Goal: Task Accomplishment & Management: Use online tool/utility

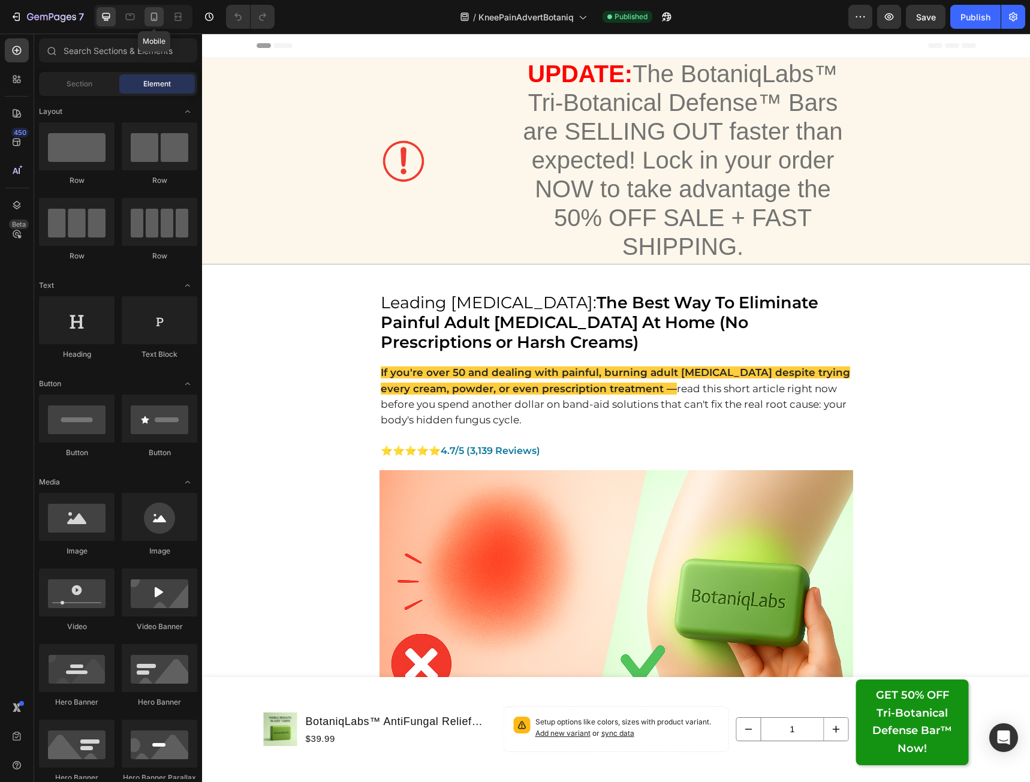
click at [155, 19] on icon at bounding box center [154, 17] width 7 height 8
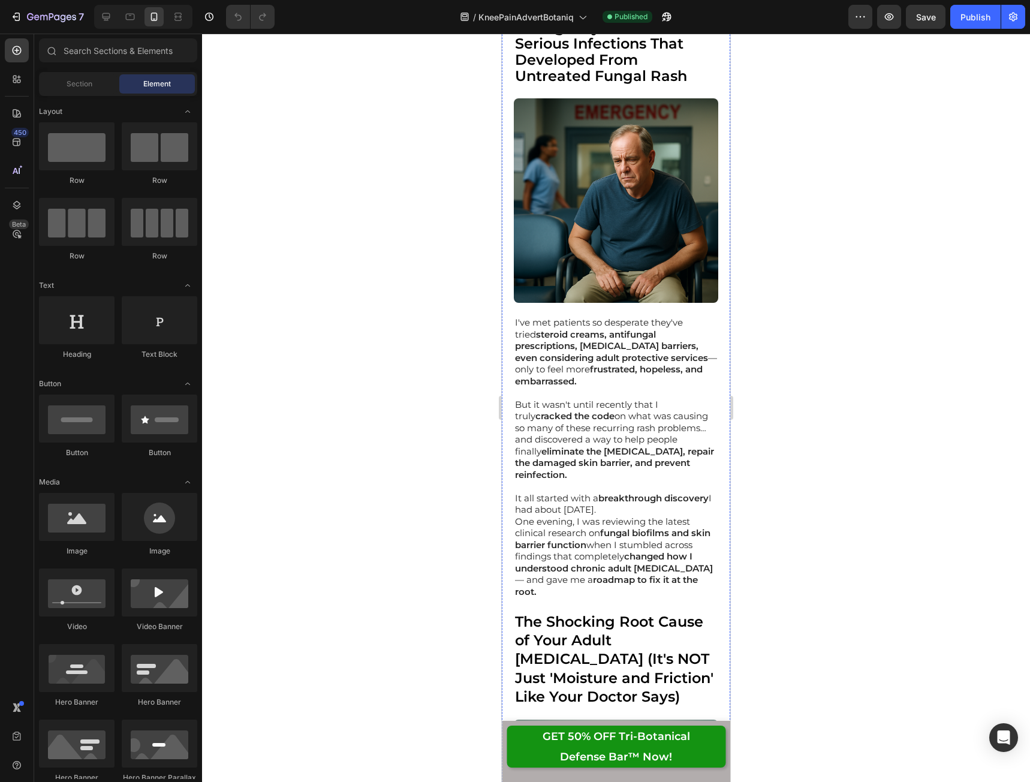
scroll to position [1439, 0]
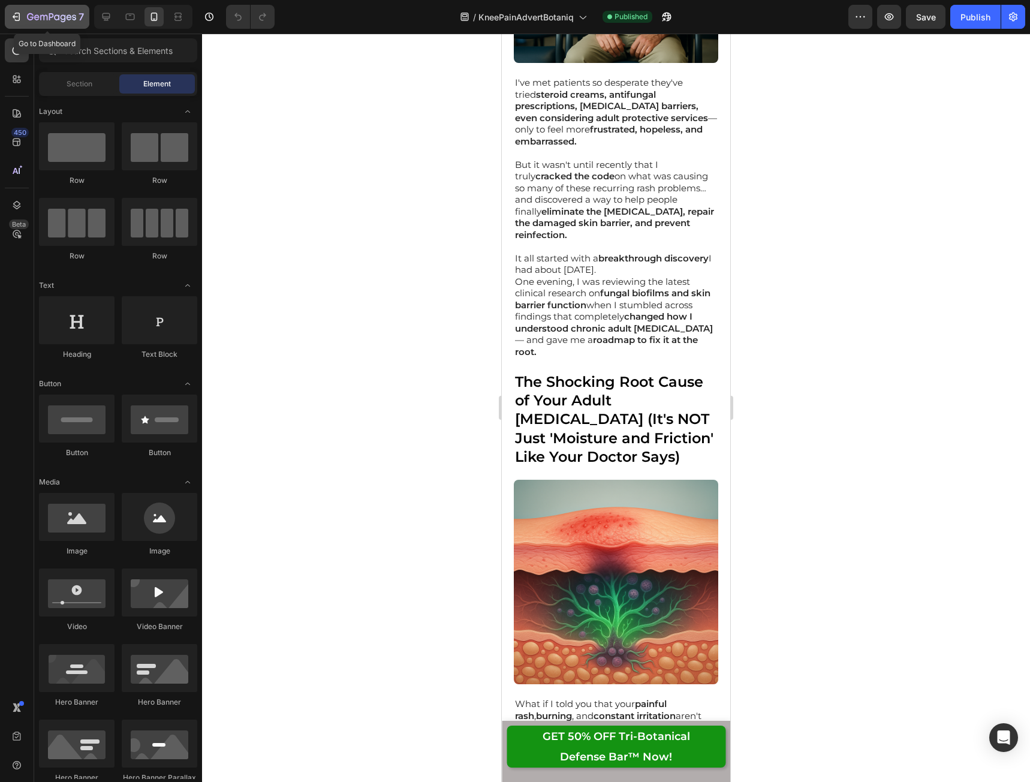
click at [34, 18] on icon "button" at bounding box center [51, 18] width 49 height 10
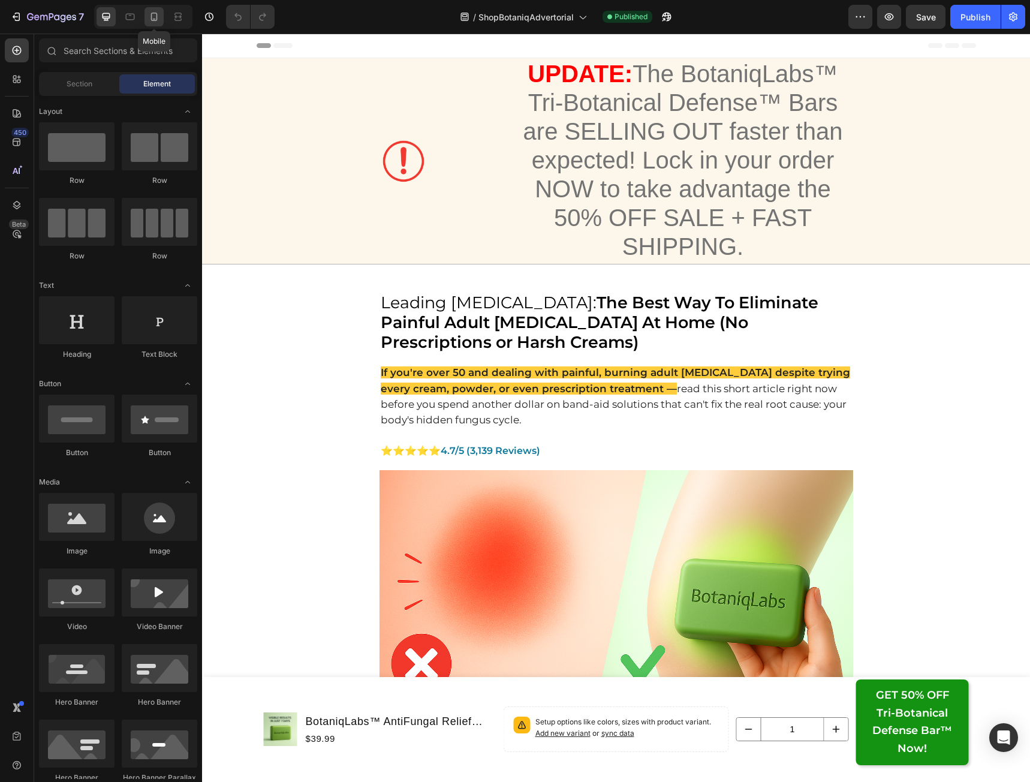
click at [158, 17] on icon at bounding box center [154, 17] width 12 height 12
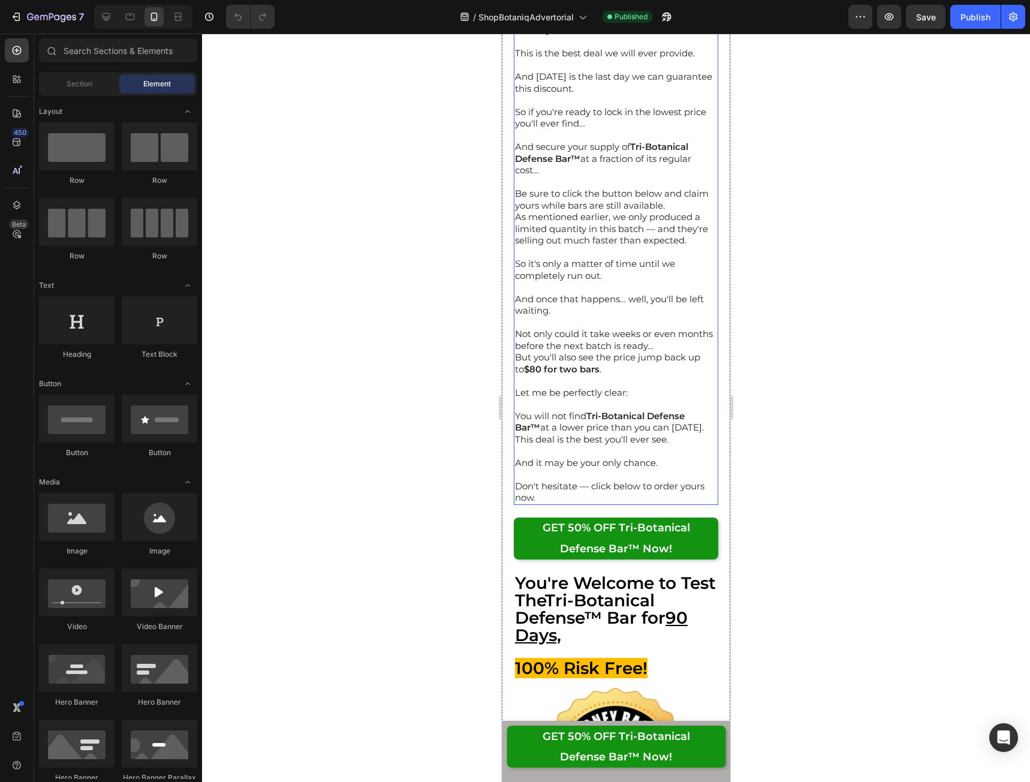
scroll to position [13190, 0]
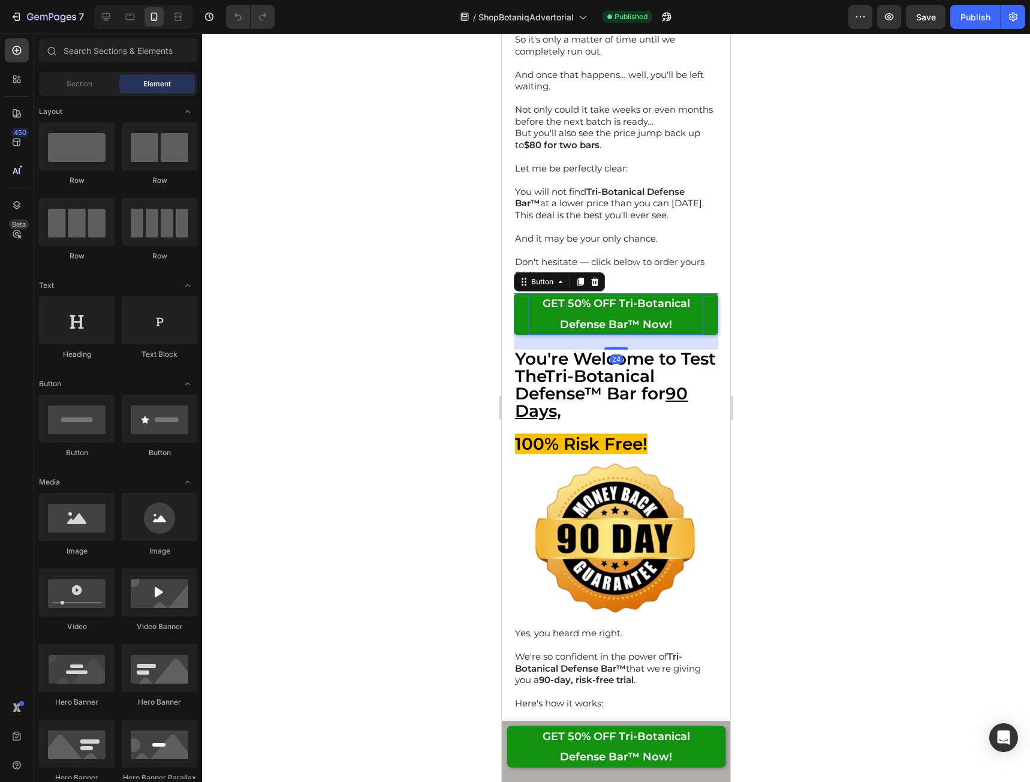
click at [598, 334] on p "GET 50% OFF Tri-Botanical Defense Bar™ Now!" at bounding box center [616, 313] width 176 height 41
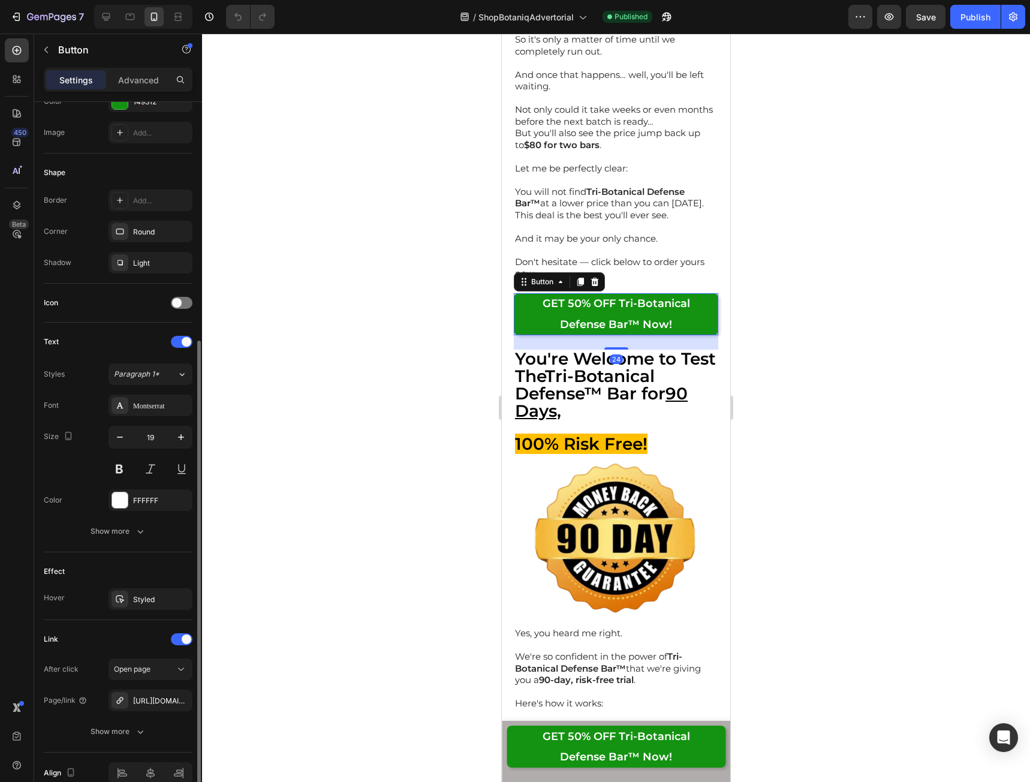
scroll to position [239, 0]
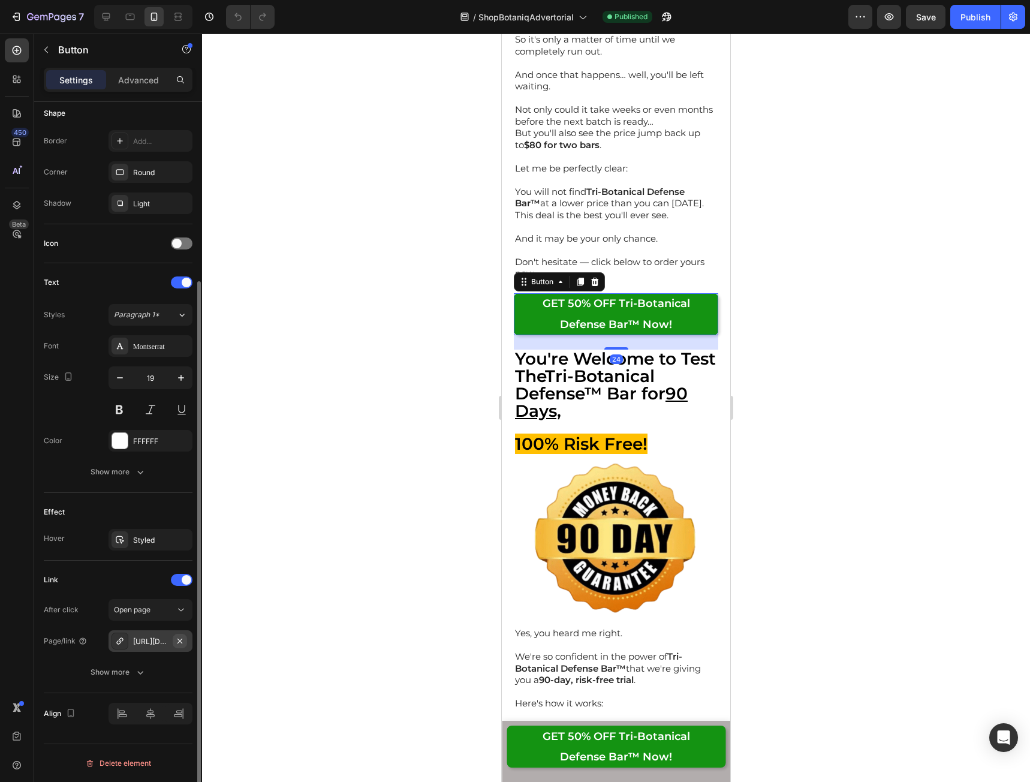
click at [183, 640] on icon "button" at bounding box center [180, 641] width 10 height 10
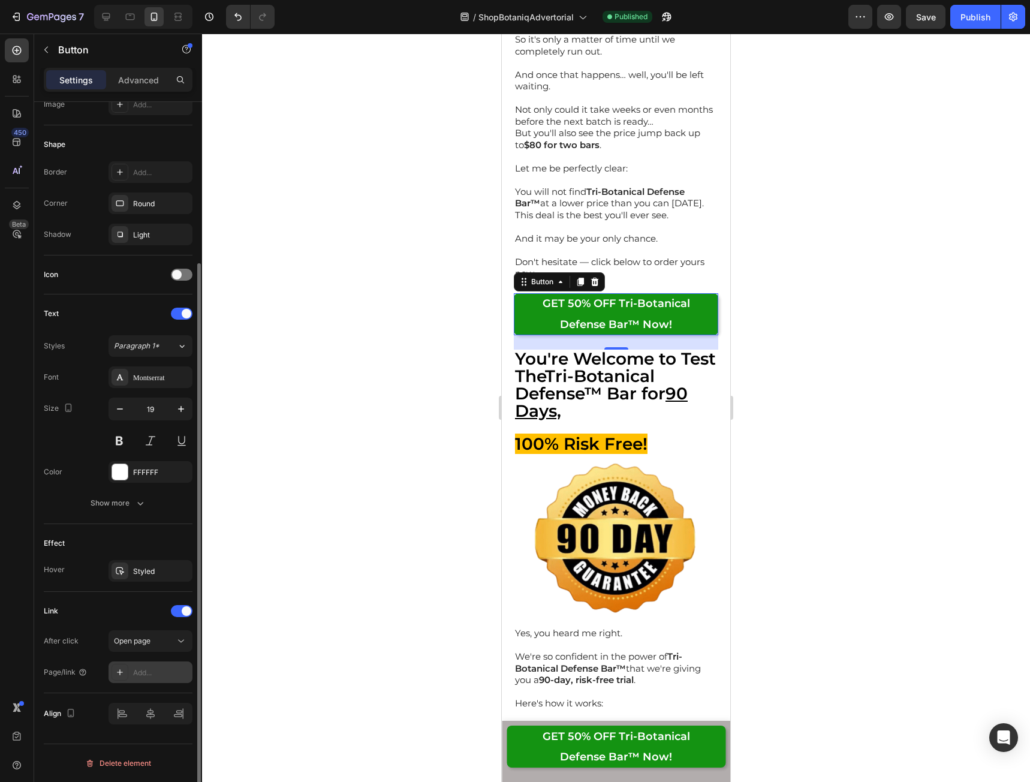
click at [147, 670] on div "Add..." at bounding box center [161, 672] width 56 height 11
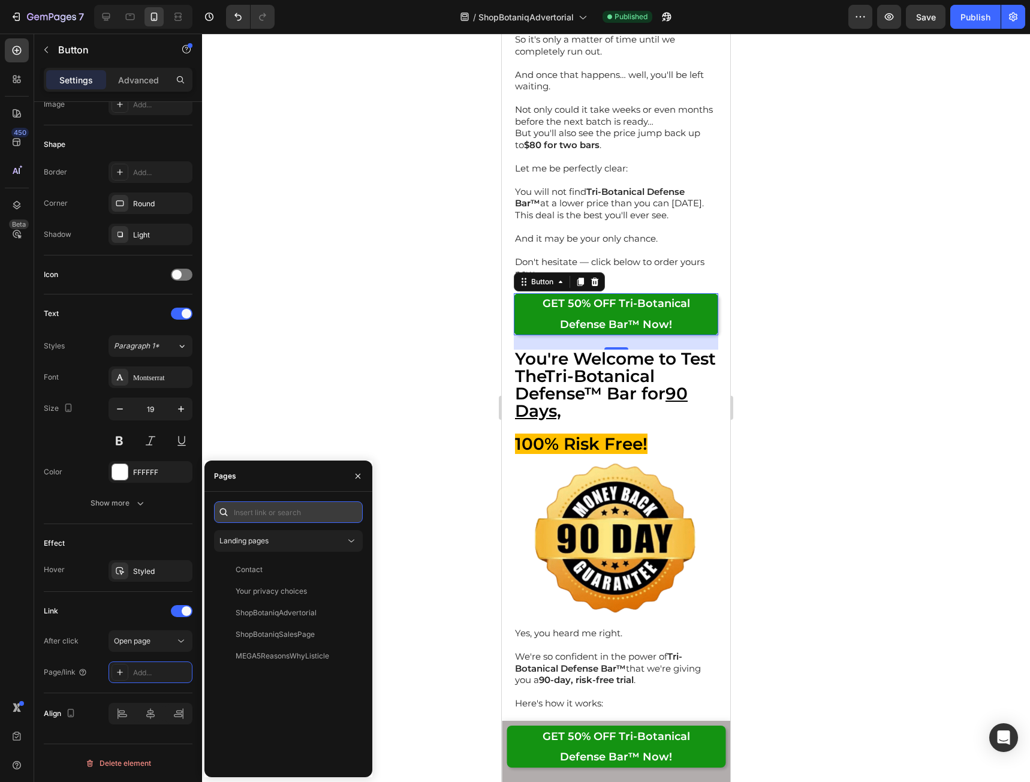
click at [264, 515] on input "text" at bounding box center [288, 512] width 149 height 22
paste input "[URL][DOMAIN_NAME]"
type input "[URL][DOMAIN_NAME]"
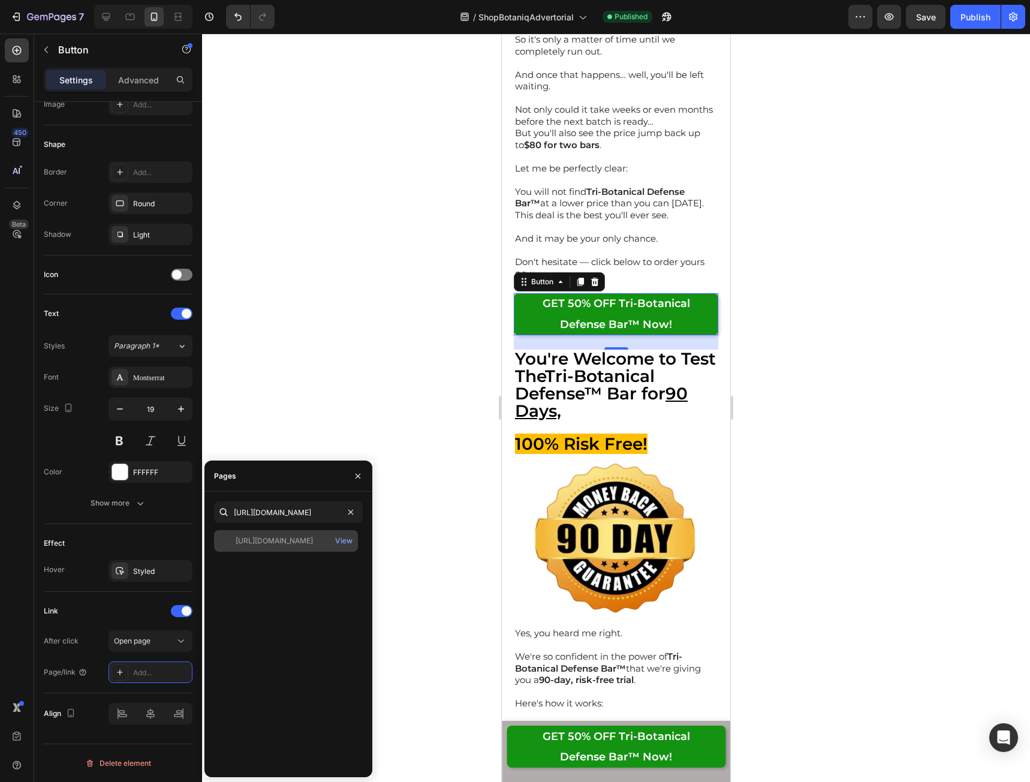
click at [311, 543] on div "[URL][DOMAIN_NAME]" at bounding box center [274, 540] width 77 height 11
click at [764, 552] on div at bounding box center [616, 408] width 828 height 748
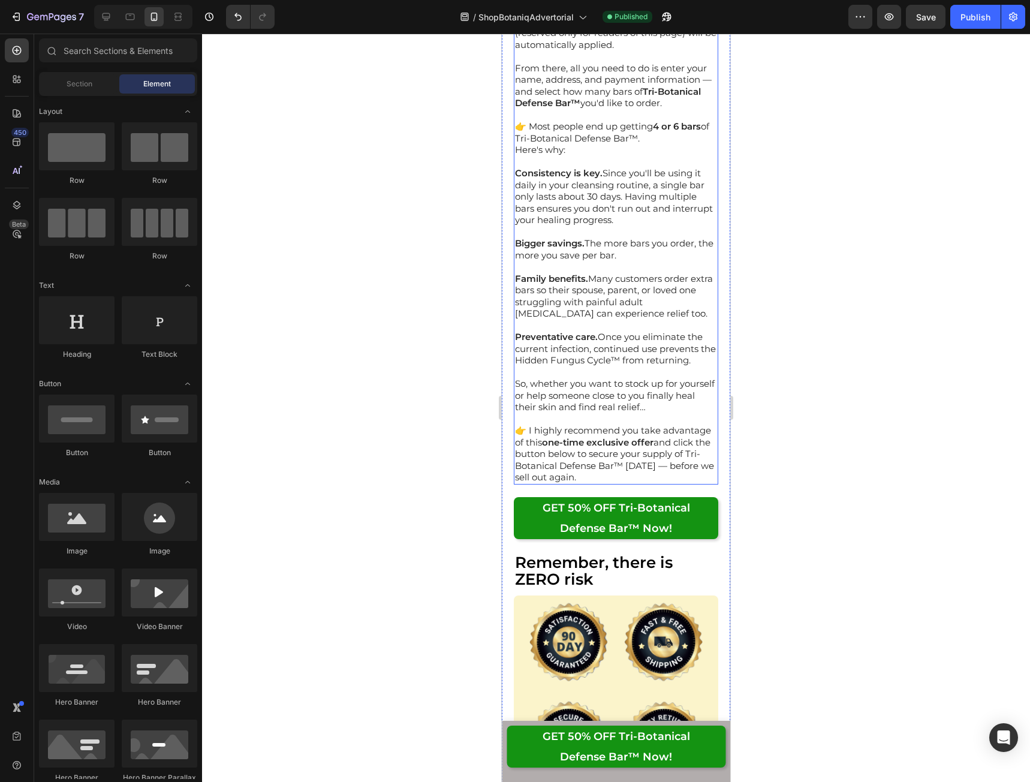
scroll to position [15049, 0]
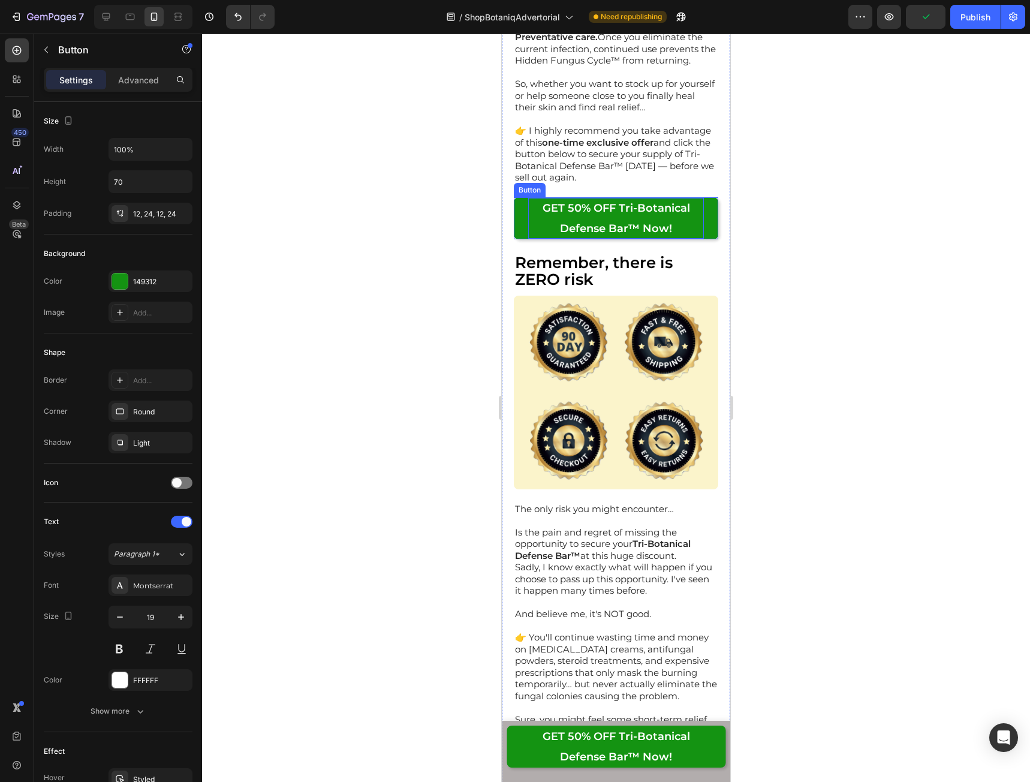
click at [604, 239] on p "GET 50% OFF Tri-Botanical Defense Bar™ Now!" at bounding box center [616, 218] width 176 height 41
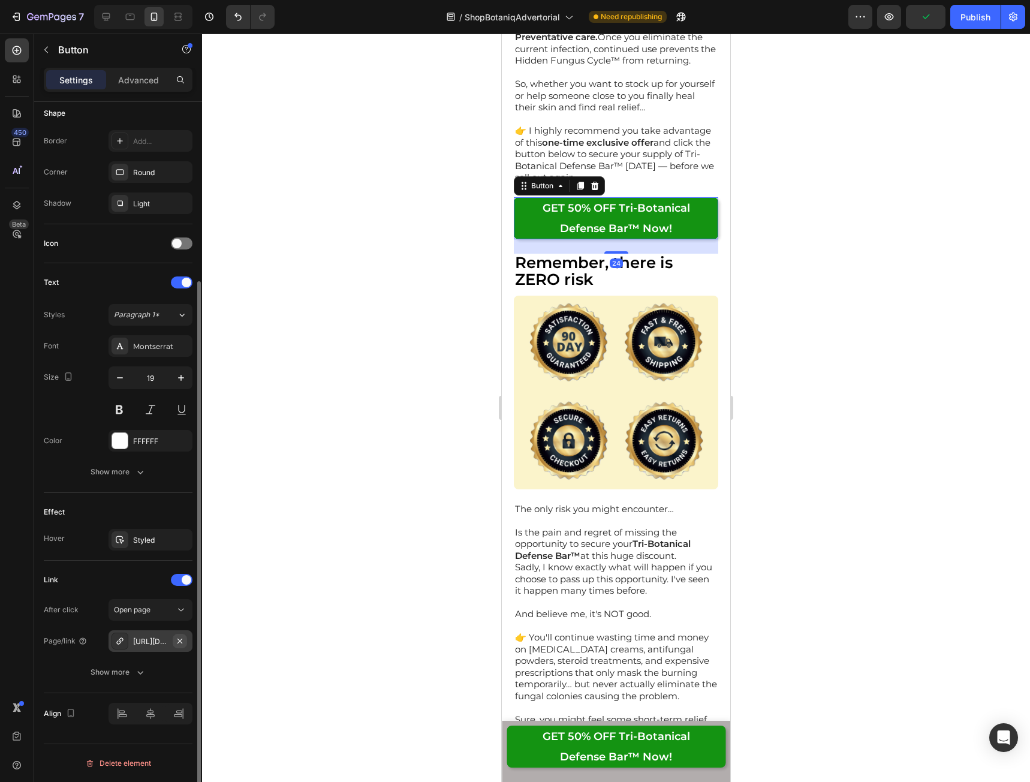
scroll to position [239, 0]
click at [185, 639] on button "button" at bounding box center [180, 641] width 14 height 14
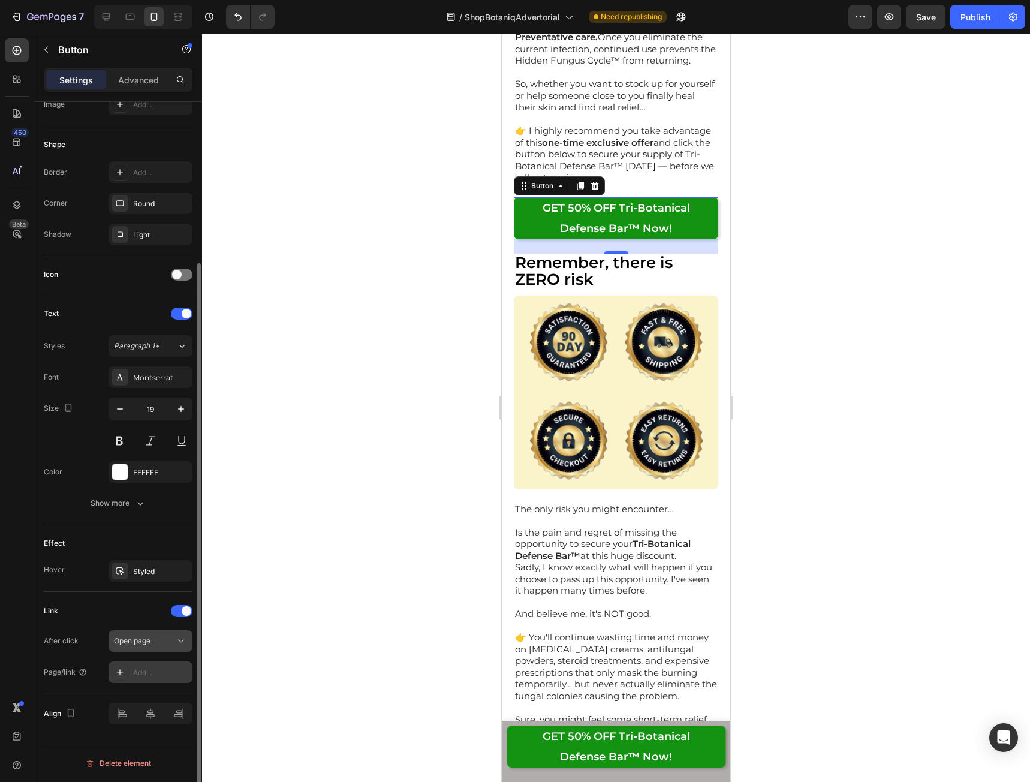
scroll to position [208, 0]
click at [158, 666] on div "Add..." at bounding box center [151, 672] width 84 height 22
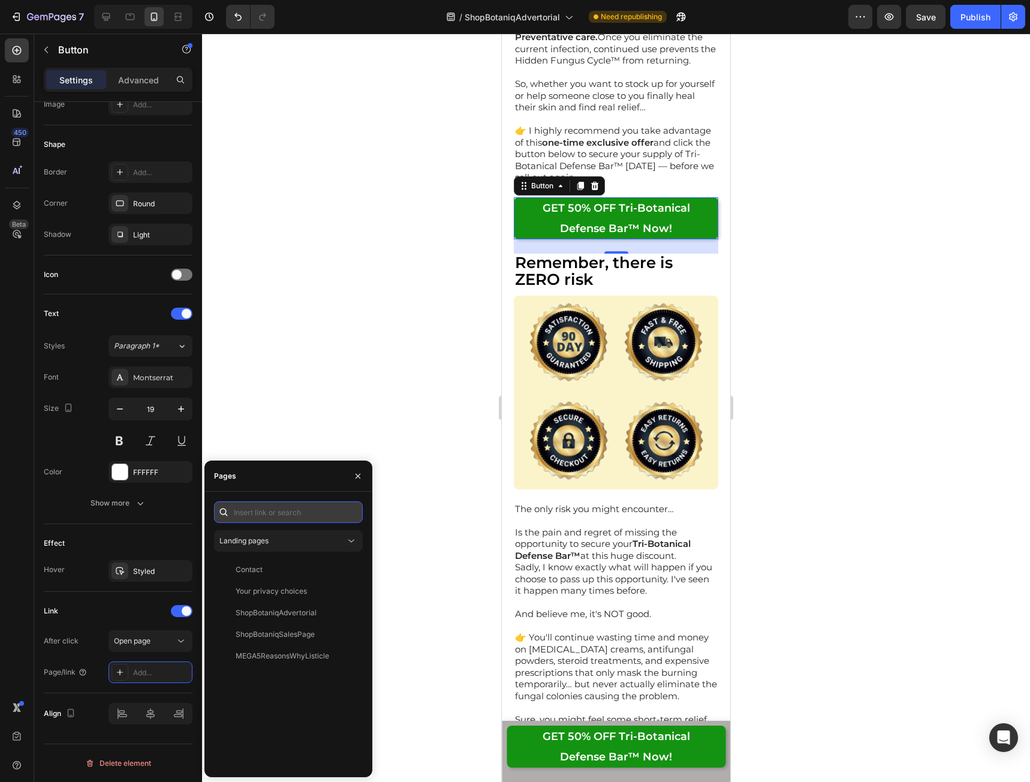
click at [266, 510] on input "text" at bounding box center [288, 512] width 149 height 22
paste input "[URL][DOMAIN_NAME]"
type input "[URL][DOMAIN_NAME]"
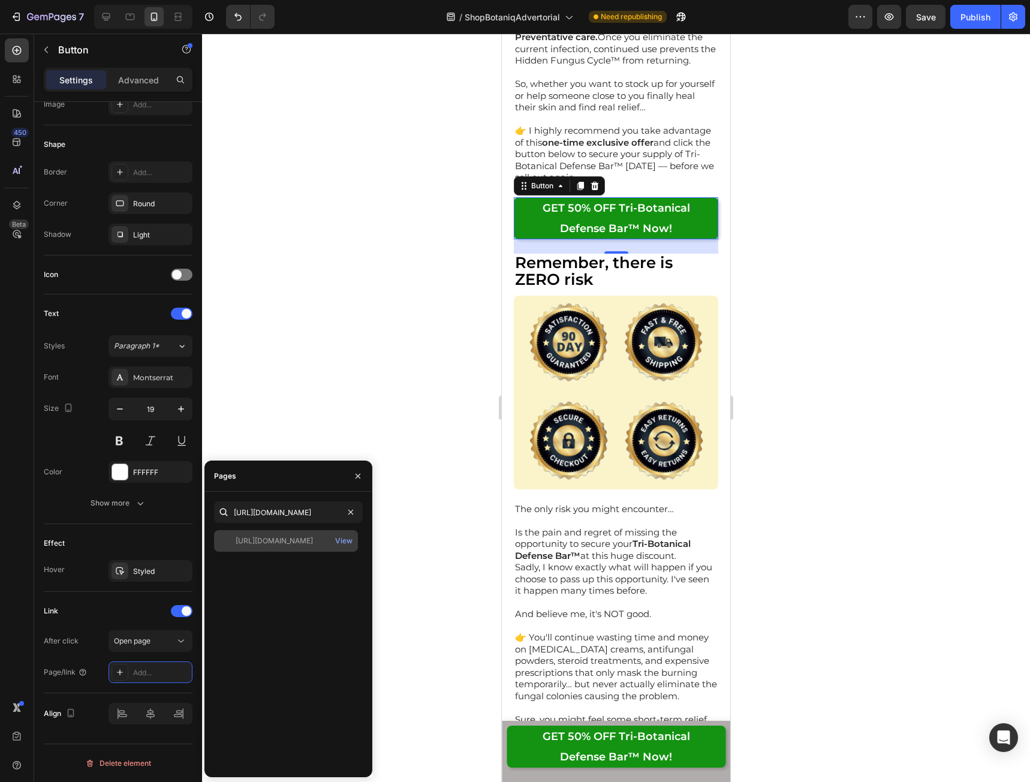
click at [305, 539] on div "[URL][DOMAIN_NAME]" at bounding box center [274, 540] width 77 height 11
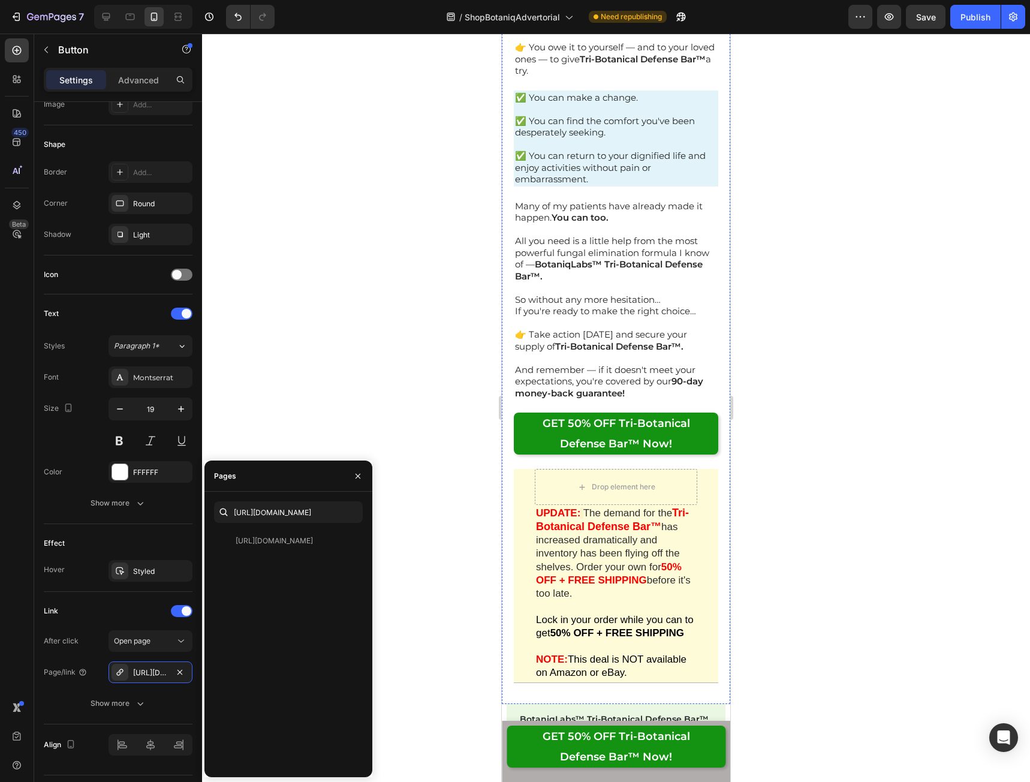
scroll to position [16728, 0]
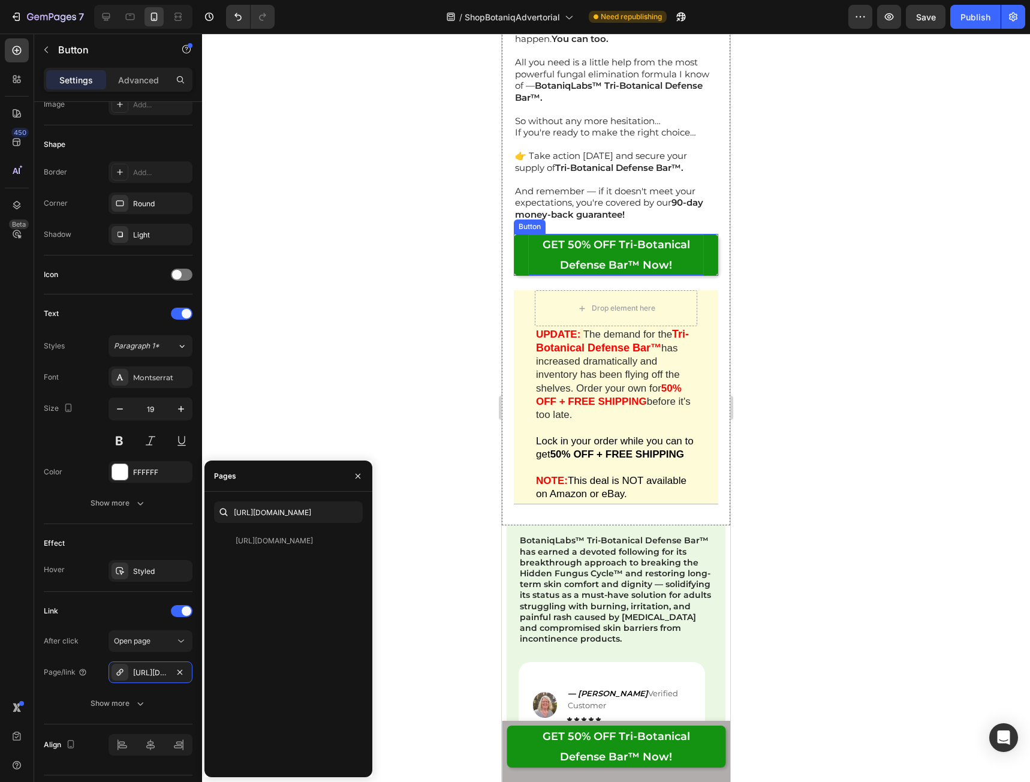
click at [593, 275] on p "GET 50% OFF Tri-Botanical Defense Bar™ Now!" at bounding box center [616, 254] width 176 height 41
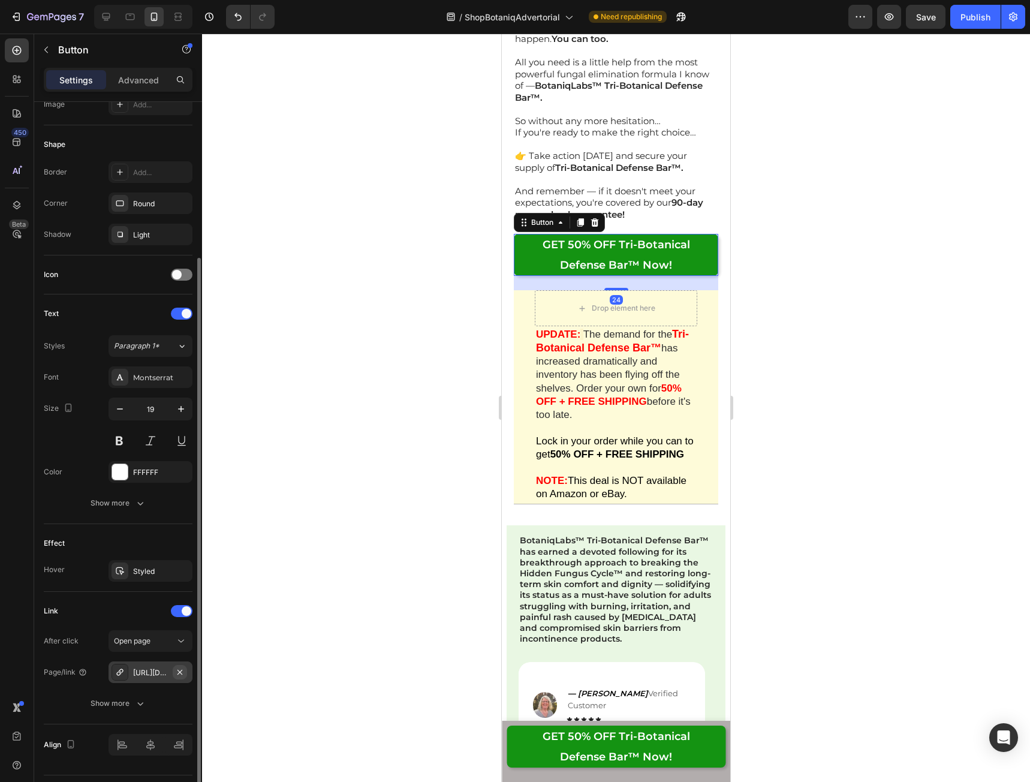
click at [183, 673] on icon "button" at bounding box center [180, 672] width 10 height 10
click at [159, 676] on div "Add..." at bounding box center [161, 672] width 56 height 11
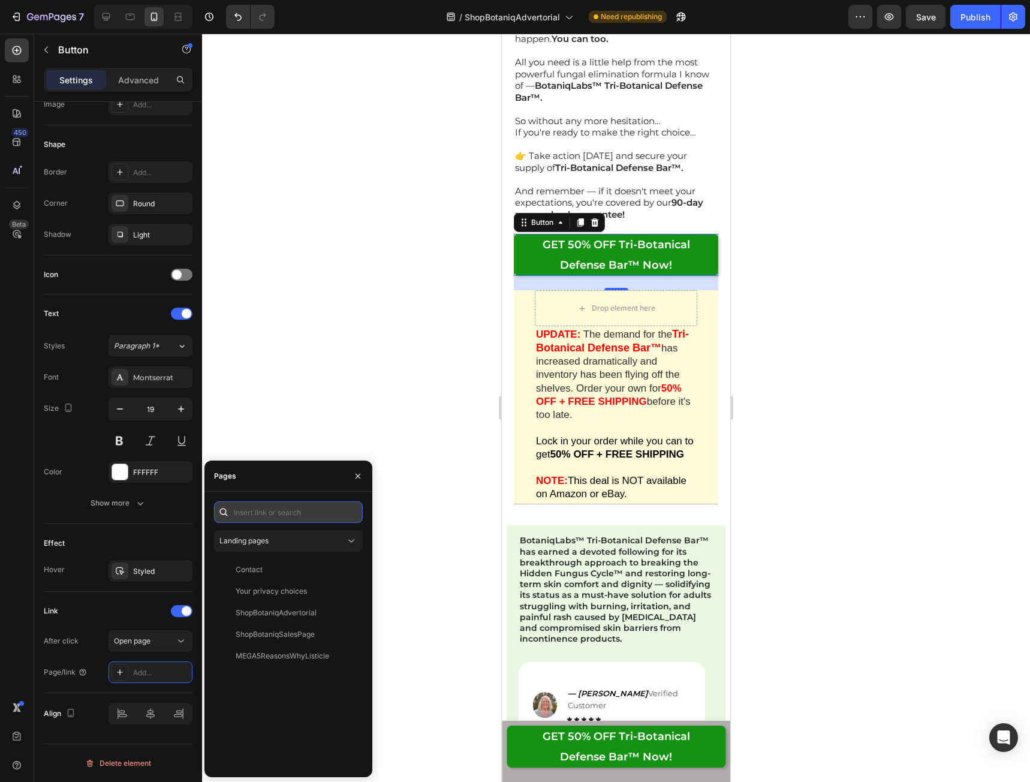
click at [278, 512] on input "text" at bounding box center [288, 512] width 149 height 22
paste input "[URL][DOMAIN_NAME]"
type input "[URL][DOMAIN_NAME]"
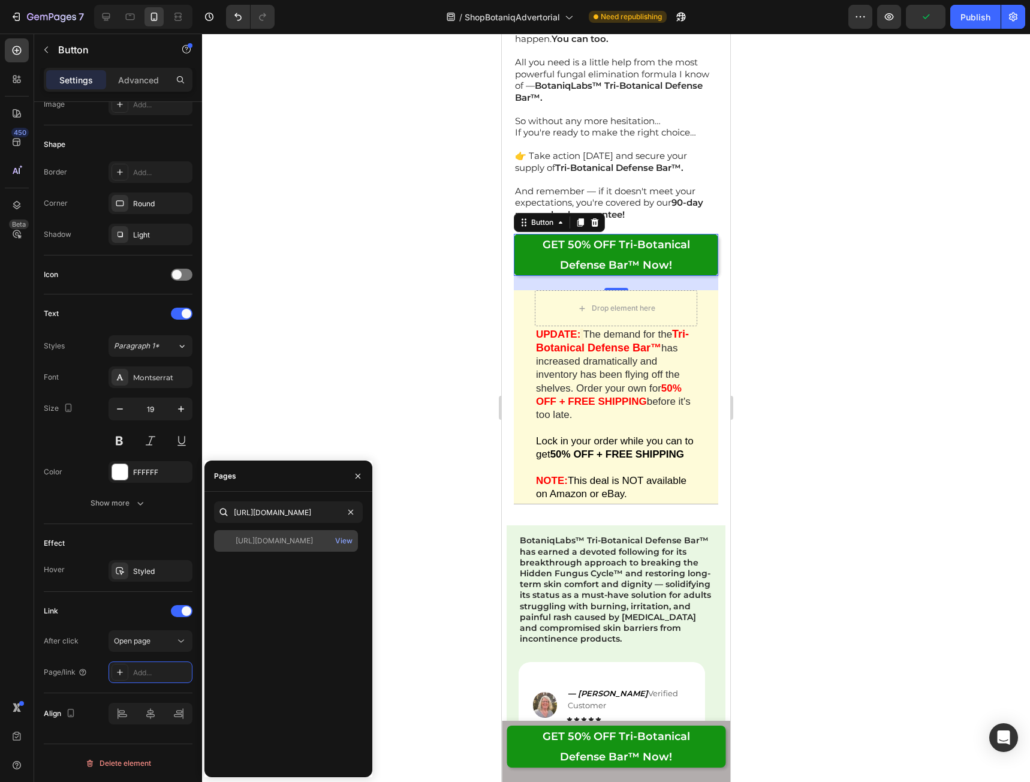
click at [312, 550] on div "[URL][DOMAIN_NAME] View" at bounding box center [286, 541] width 144 height 22
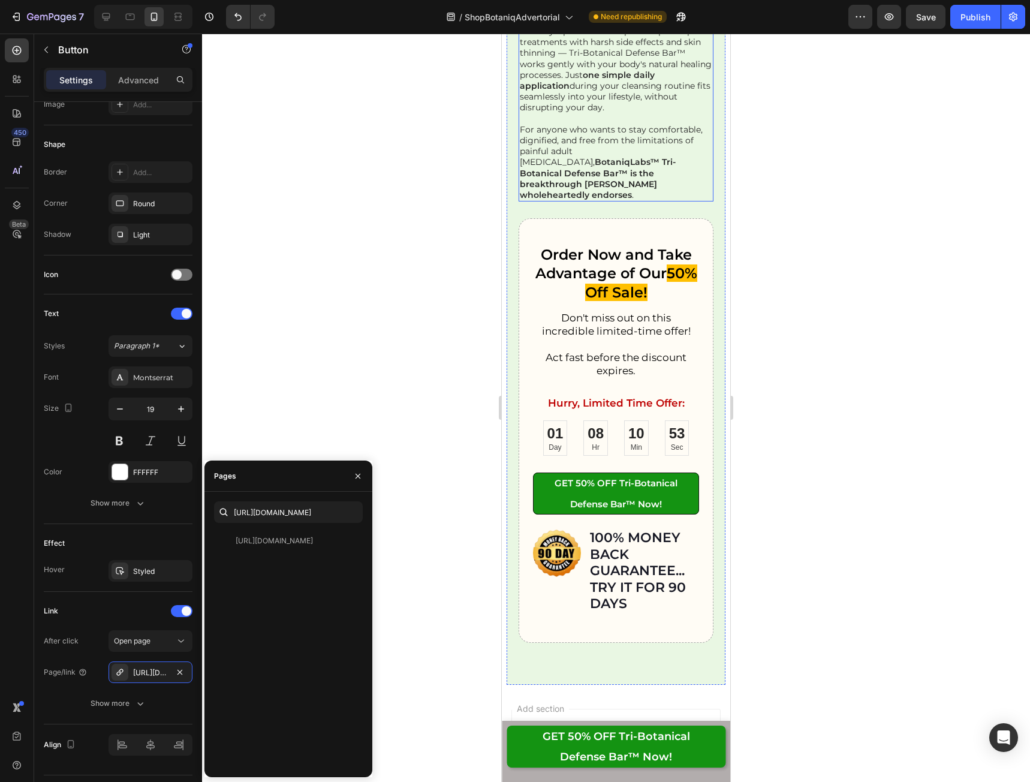
scroll to position [18347, 0]
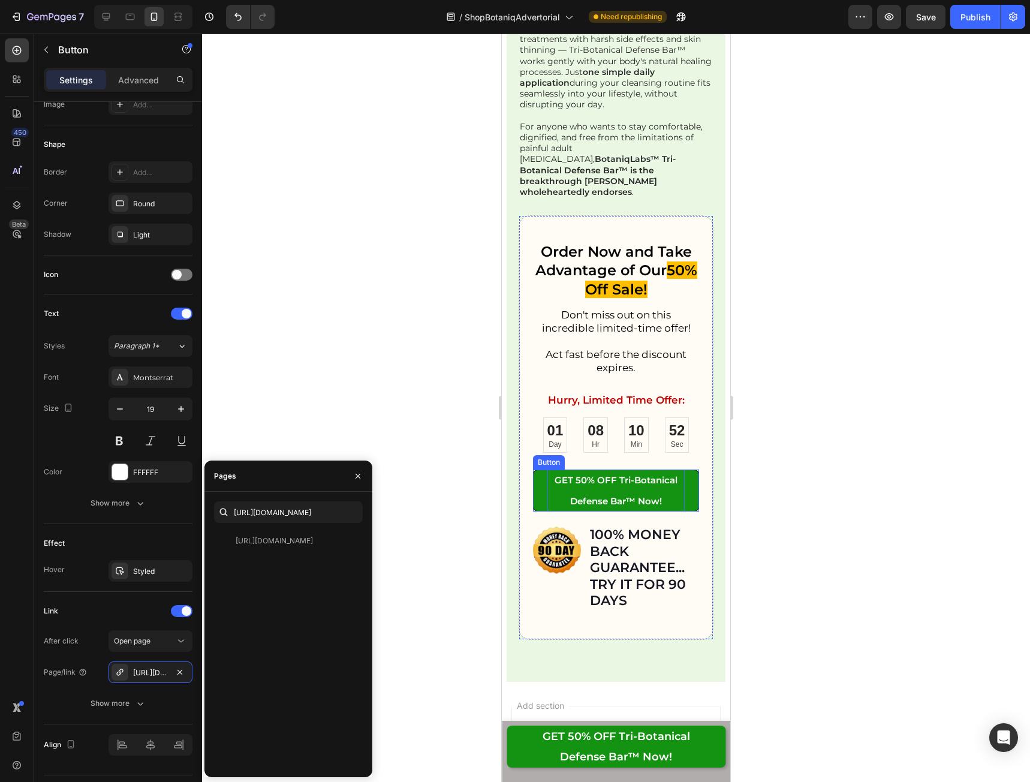
click at [598, 475] on p "GET 50% OFF Tri-Botanical Defense Bar™ Now!" at bounding box center [616, 490] width 138 height 42
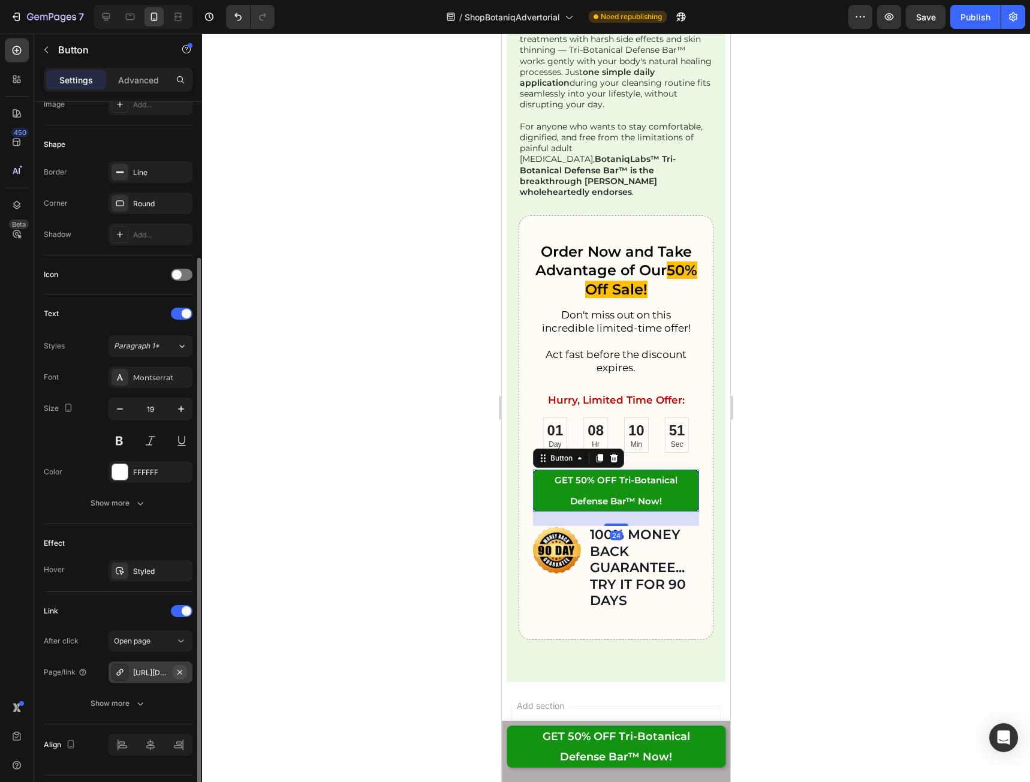
click at [182, 670] on icon "button" at bounding box center [179, 671] width 5 height 5
click at [153, 677] on div "Add..." at bounding box center [161, 672] width 56 height 11
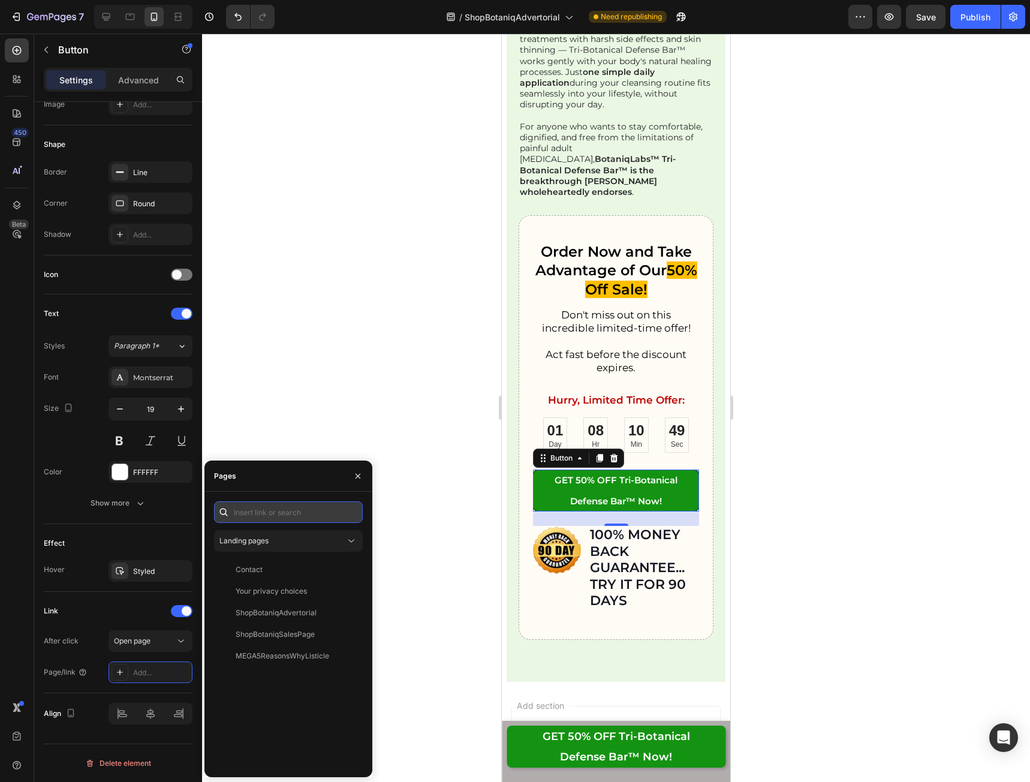
click at [277, 515] on input "text" at bounding box center [288, 512] width 149 height 22
paste input "[URL][DOMAIN_NAME]"
type input "[URL][DOMAIN_NAME]"
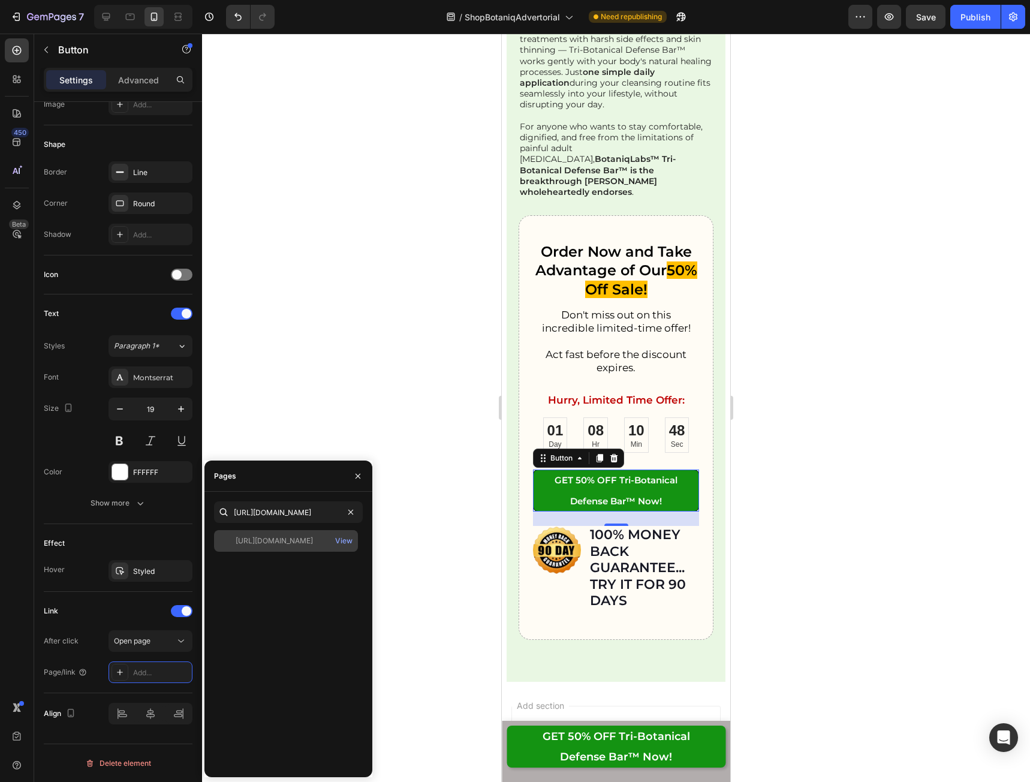
click at [306, 543] on div "[URL][DOMAIN_NAME]" at bounding box center [274, 540] width 77 height 11
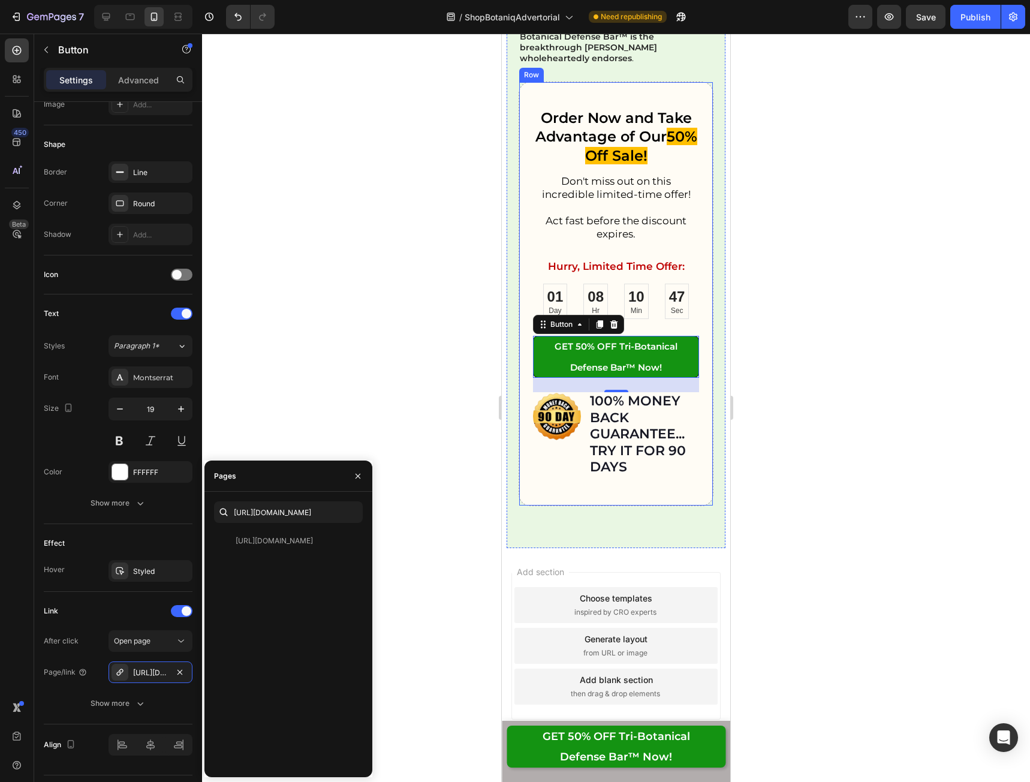
scroll to position [18481, 0]
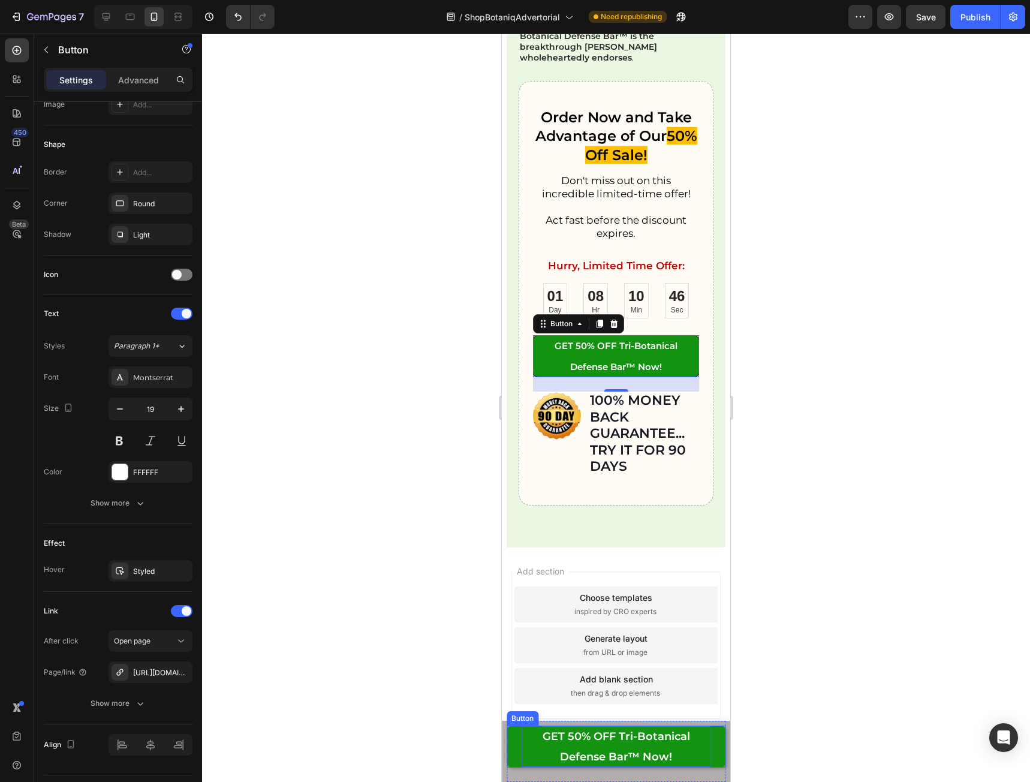
click at [572, 746] on p "GET 50% OFF Tri-Botanical Defense Bar™ Now!" at bounding box center [616, 746] width 190 height 41
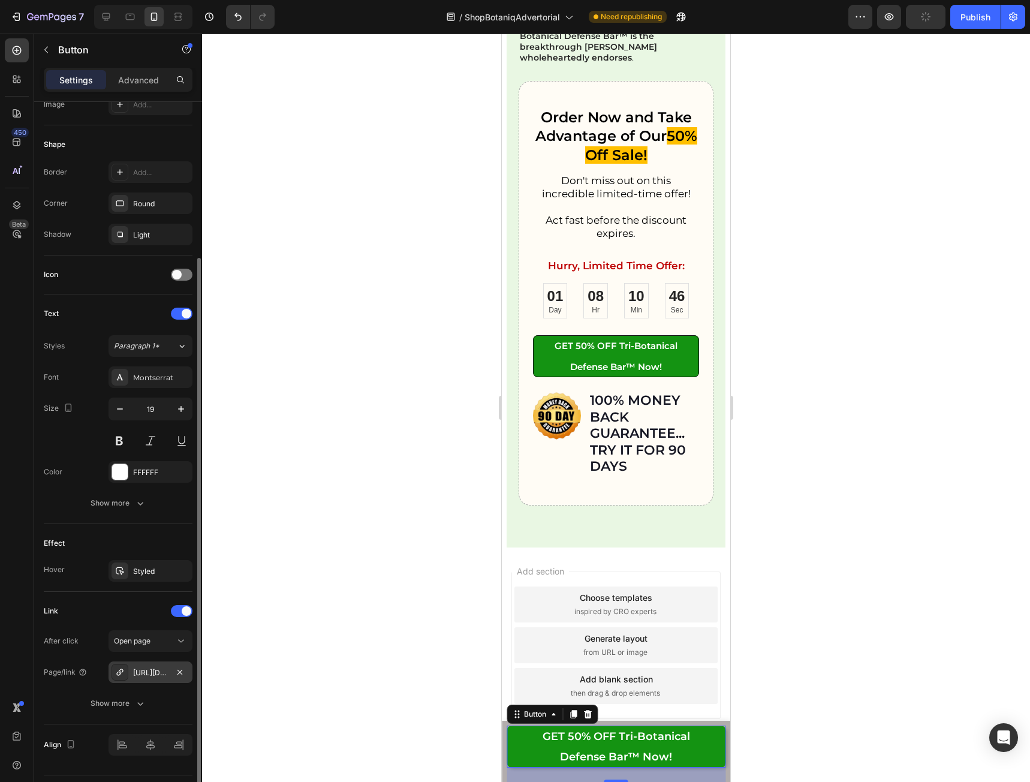
click at [149, 676] on div "[URL][DOMAIN_NAME]" at bounding box center [150, 672] width 35 height 11
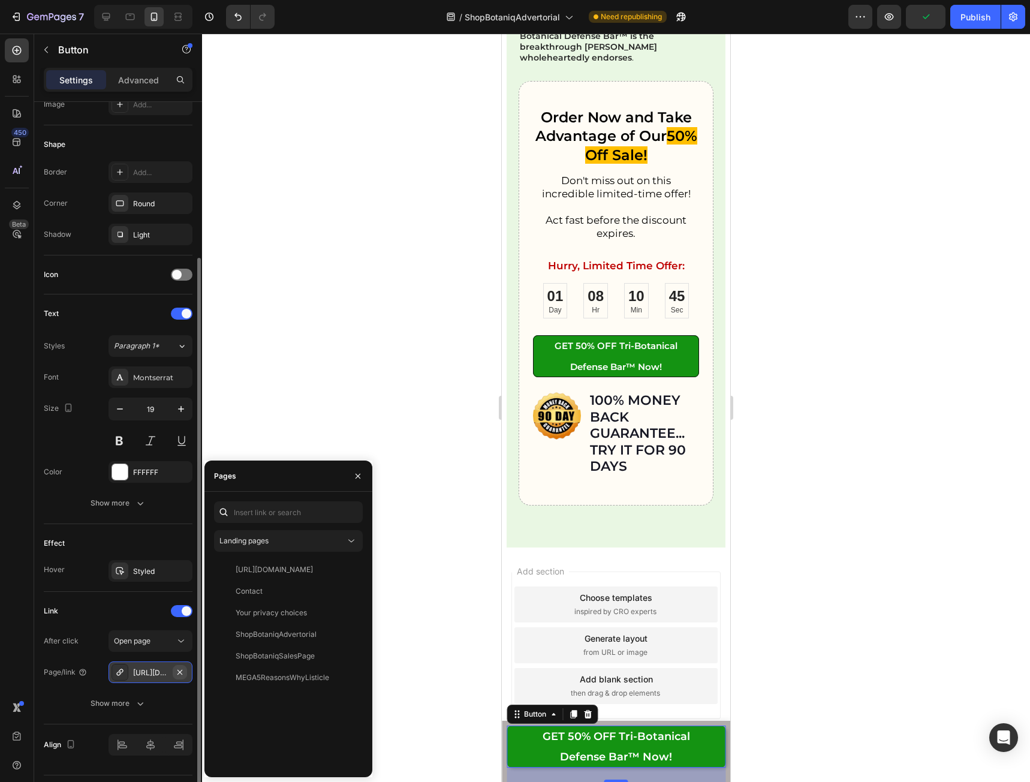
click at [175, 674] on icon "button" at bounding box center [180, 672] width 10 height 10
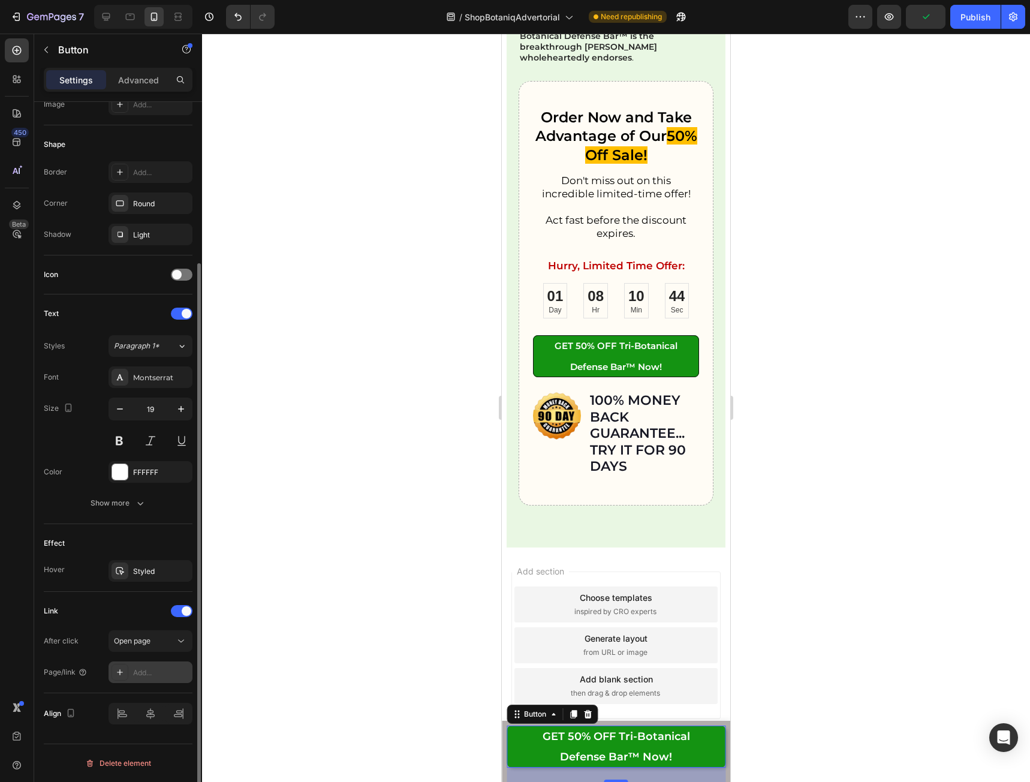
click at [164, 672] on div "Add..." at bounding box center [161, 672] width 56 height 11
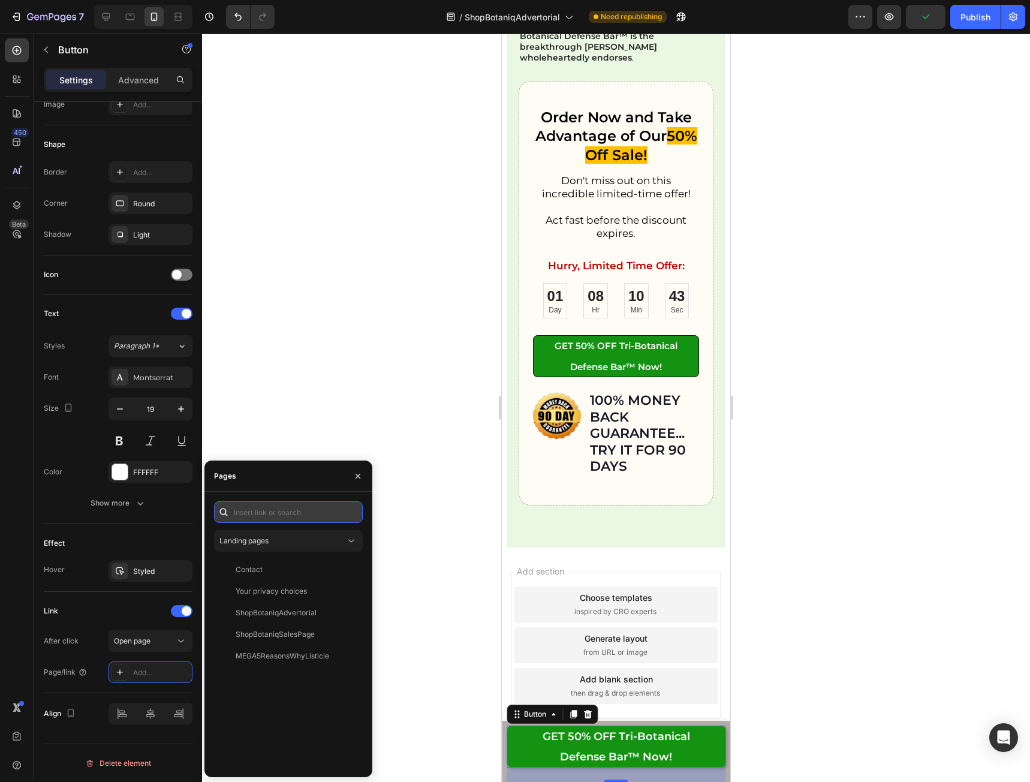
click at [284, 504] on input "text" at bounding box center [288, 512] width 149 height 22
paste input "[URL][DOMAIN_NAME]"
type input "[URL][DOMAIN_NAME]"
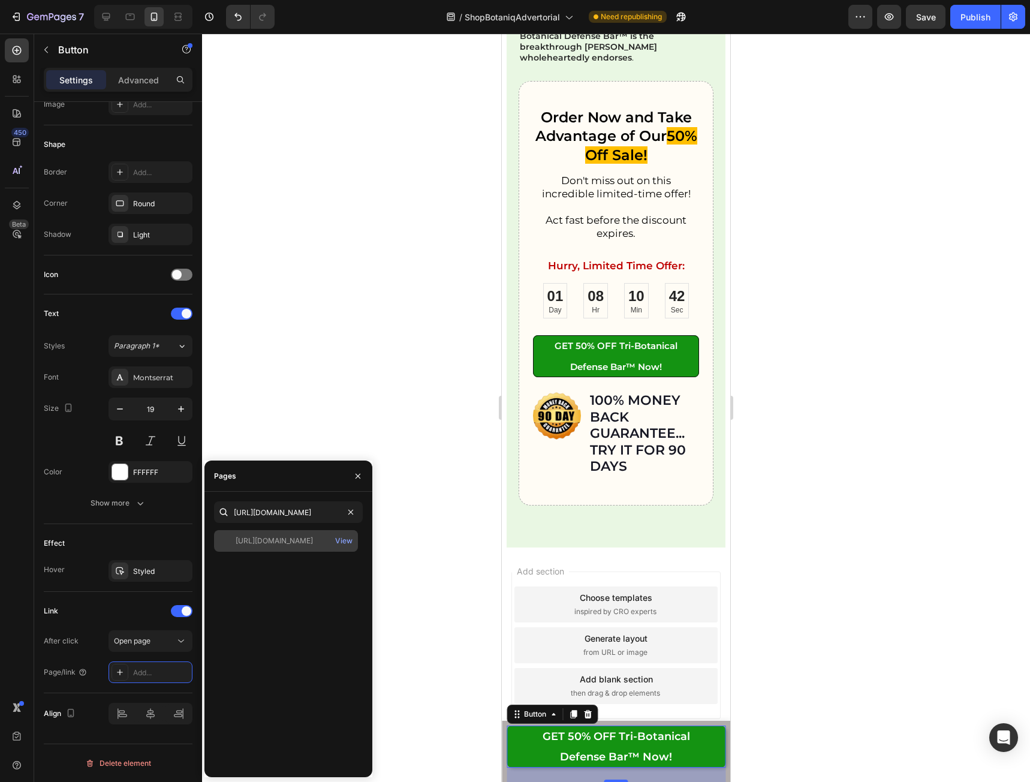
scroll to position [0, 0]
click at [293, 539] on div "[URL][DOMAIN_NAME]" at bounding box center [274, 540] width 77 height 11
click at [781, 631] on div at bounding box center [616, 408] width 828 height 748
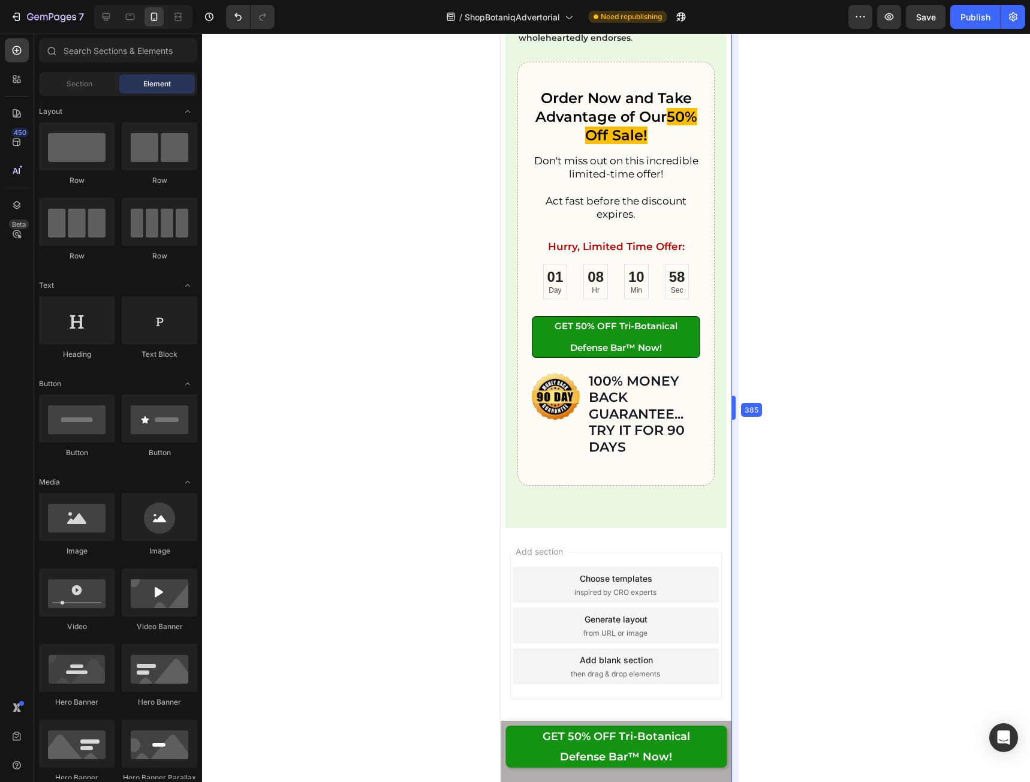
scroll to position [18472, 0]
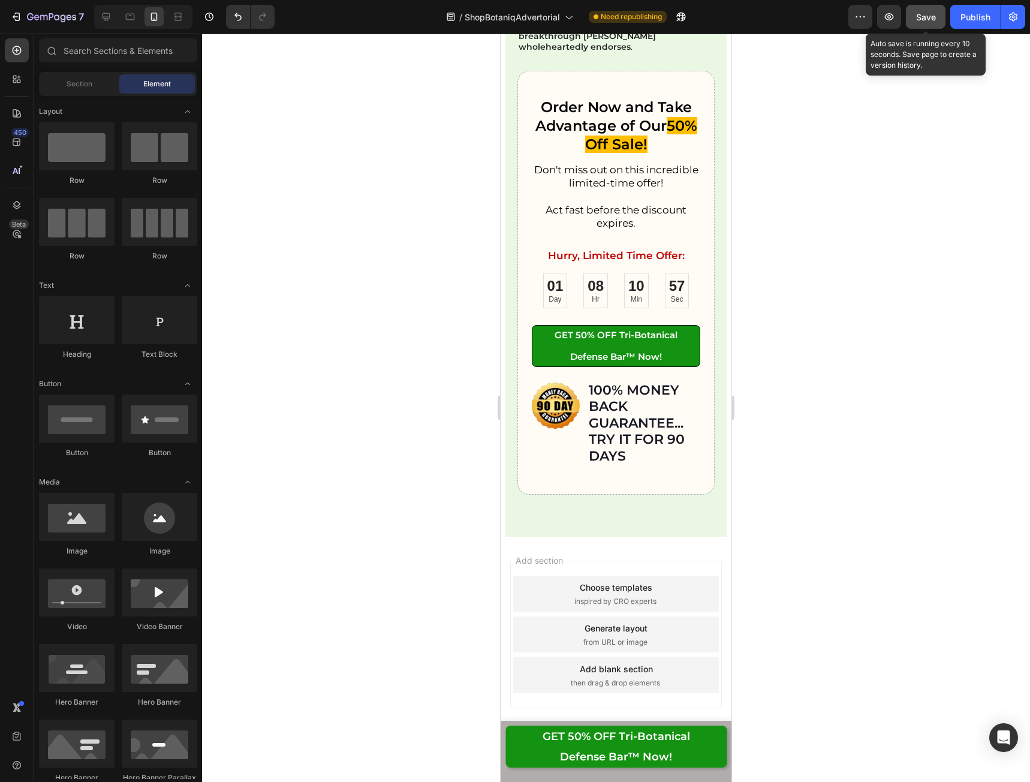
click at [930, 18] on span "Save" at bounding box center [926, 17] width 20 height 10
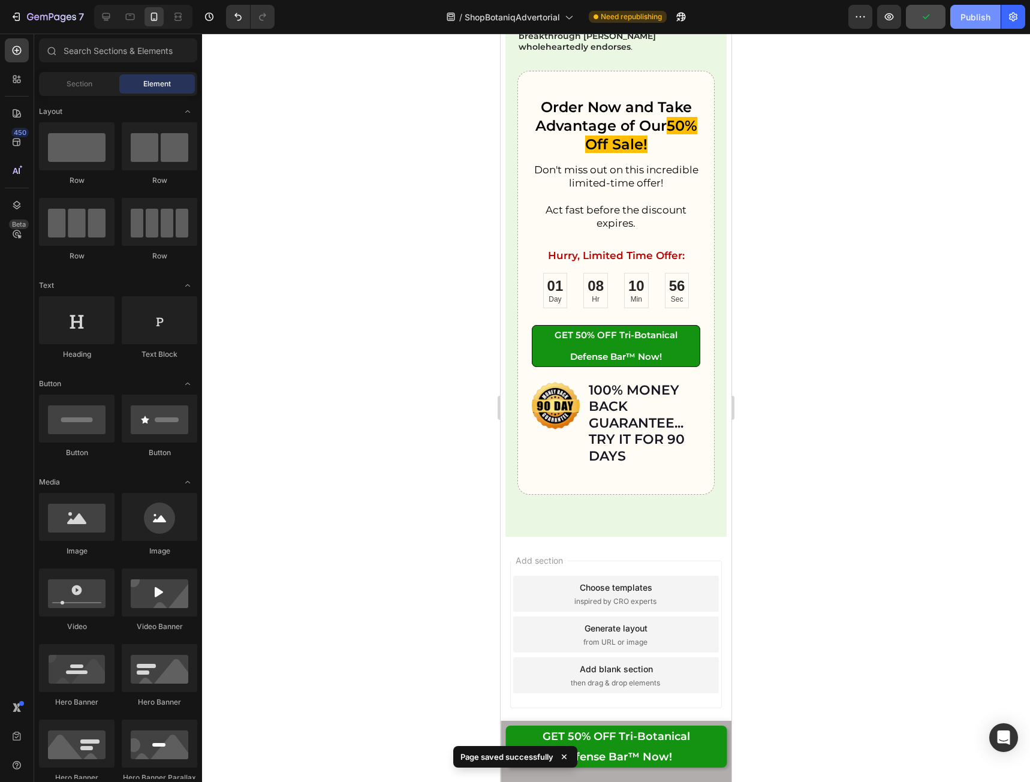
click at [979, 13] on div "Publish" at bounding box center [975, 17] width 30 height 13
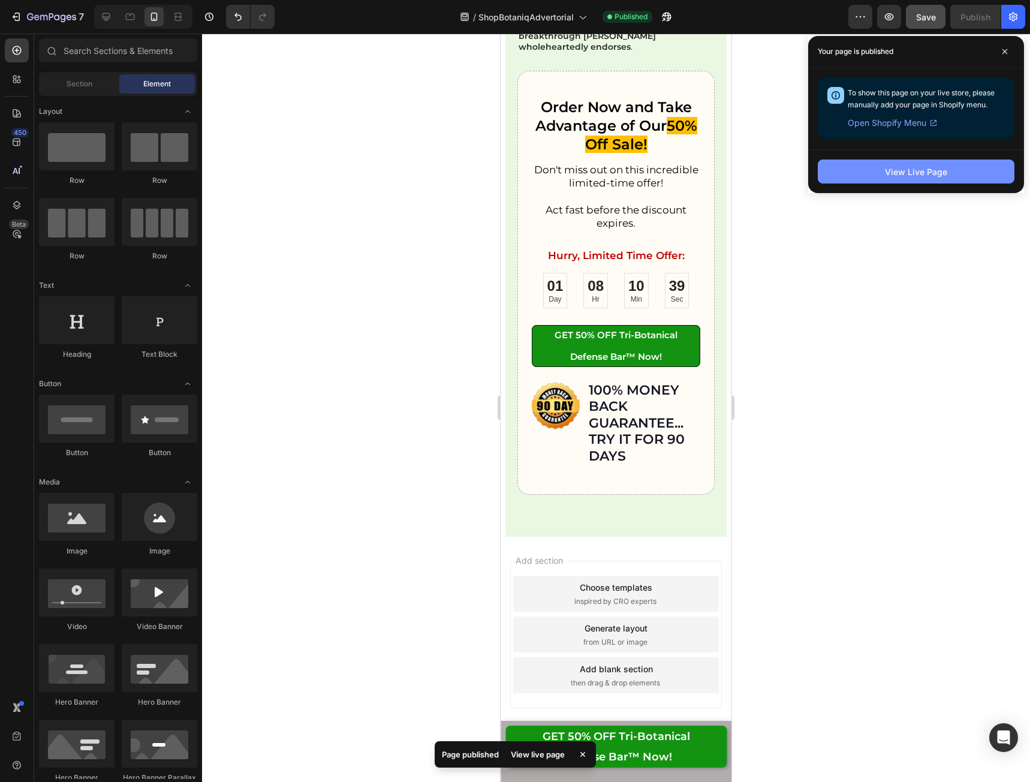
click at [935, 173] on div "View Live Page" at bounding box center [916, 171] width 62 height 13
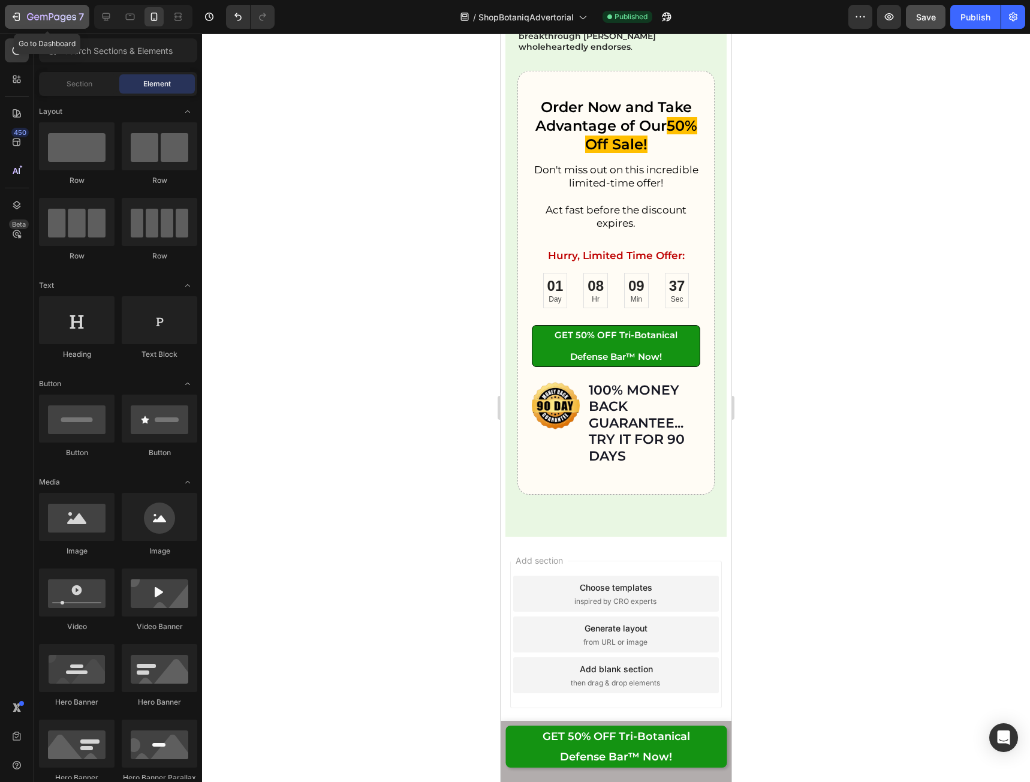
click at [21, 14] on icon "button" at bounding box center [16, 17] width 12 height 12
